Goal: Transaction & Acquisition: Subscribe to service/newsletter

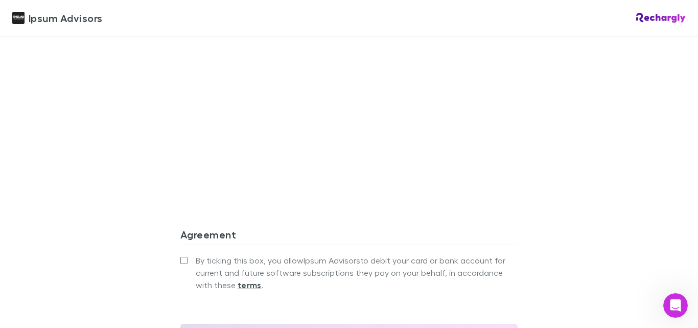
scroll to position [941, 0]
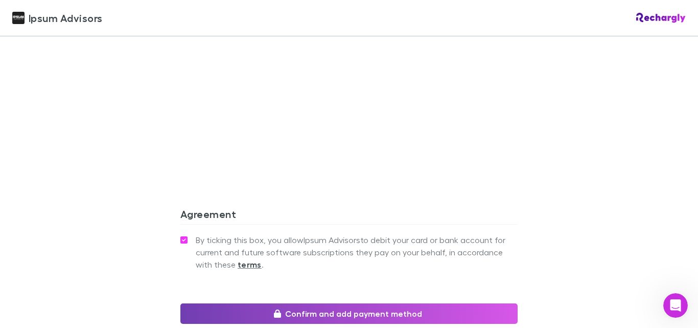
click at [370, 303] on button "Confirm and add payment method" at bounding box center [348, 313] width 337 height 20
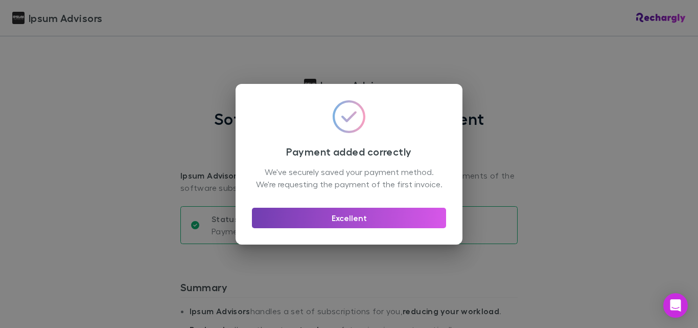
click at [348, 221] on button "Excellent" at bounding box center [349, 218] width 194 height 20
